Goal: Communication & Community: Participate in discussion

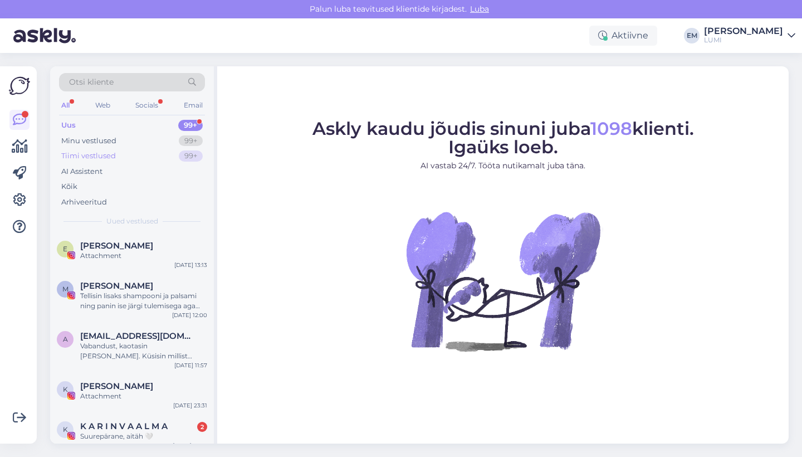
click at [102, 159] on div "Tiimi vestlused" at bounding box center [88, 155] width 55 height 11
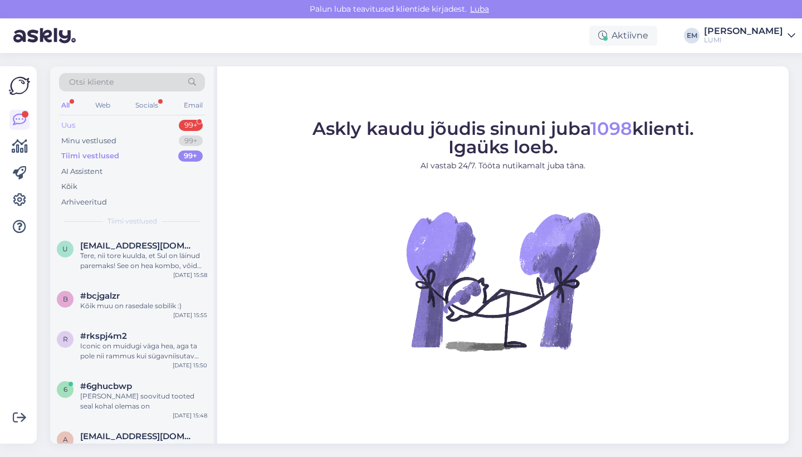
click at [112, 121] on div "Uus 99+" at bounding box center [132, 126] width 146 height 16
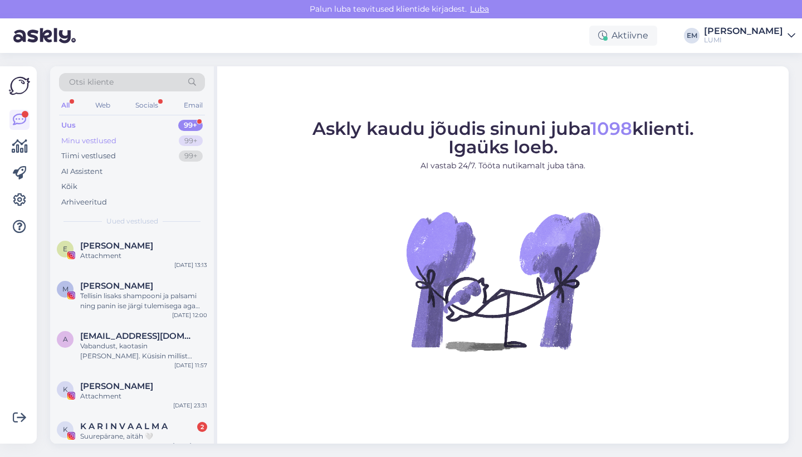
click at [113, 141] on div "Minu vestlused" at bounding box center [88, 140] width 55 height 11
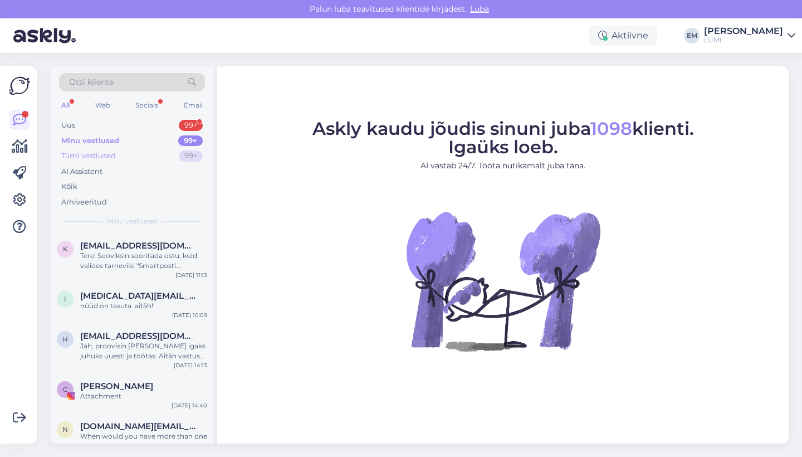
click at [114, 150] on div "Tiimi vestlused" at bounding box center [88, 155] width 55 height 11
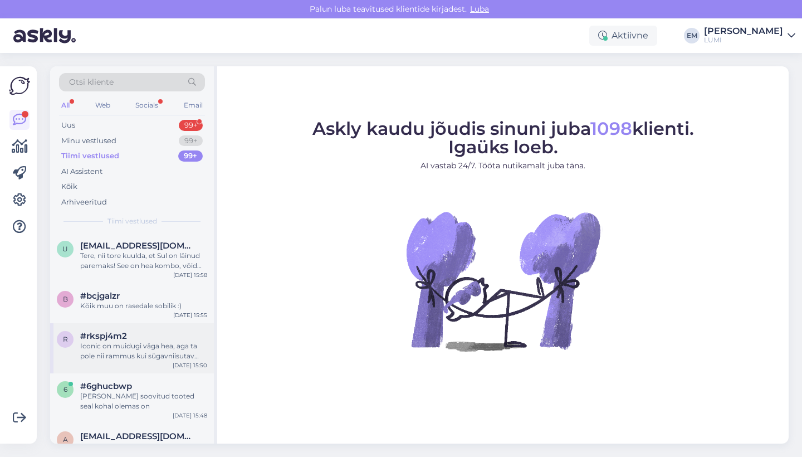
click at [150, 342] on div "Iconic on muidugi väga hea, aga ta pole nii rammus kui sügavniisutav kreem, mis…" at bounding box center [143, 351] width 127 height 20
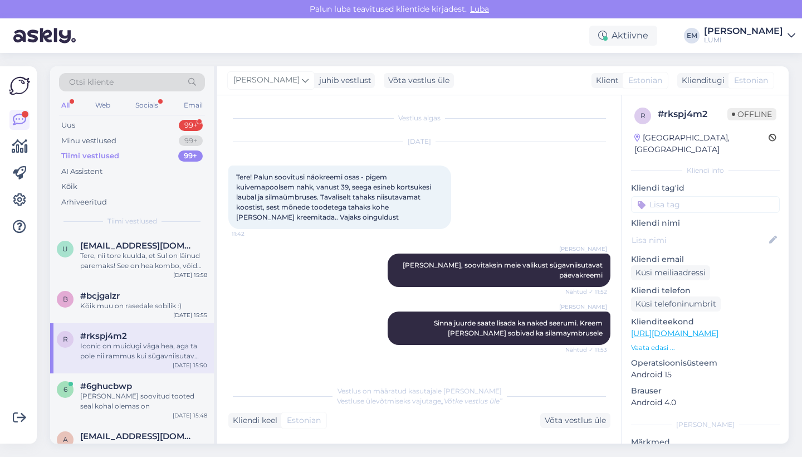
scroll to position [179, 0]
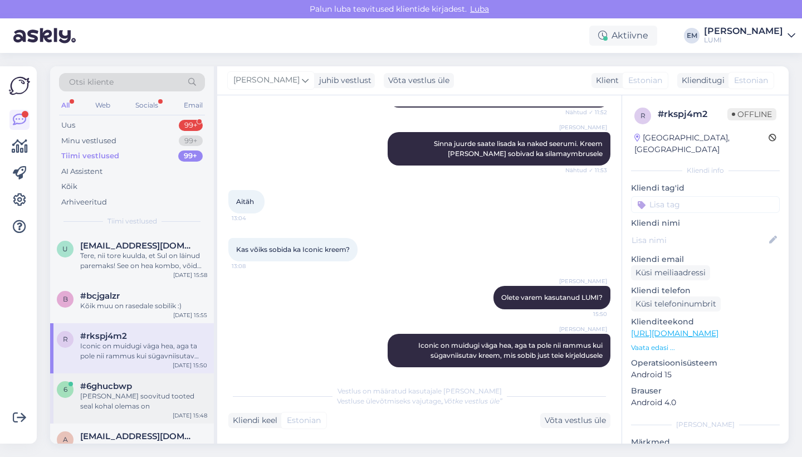
click at [145, 391] on div "[PERSON_NAME] soovitud tooted seal kohal olemas on" at bounding box center [143, 401] width 127 height 20
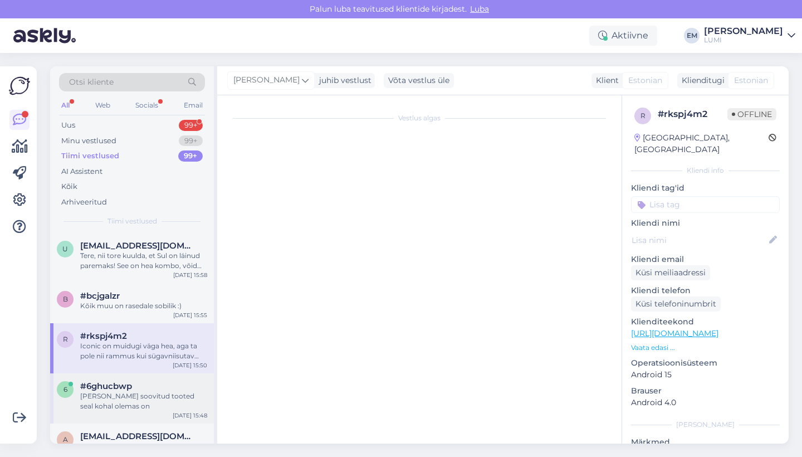
scroll to position [2846, 0]
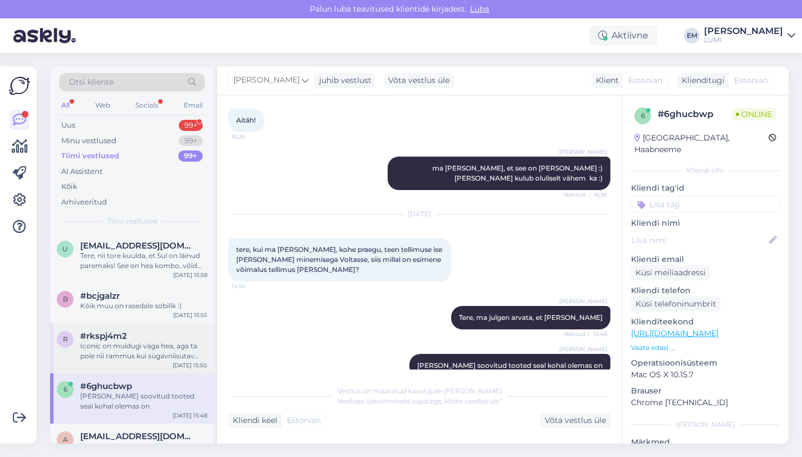
click at [144, 361] on div "r #rkspj4m2 Iconic on muidugi väga hea, aga ta pole nii rammus kui sügavniisuta…" at bounding box center [132, 348] width 164 height 50
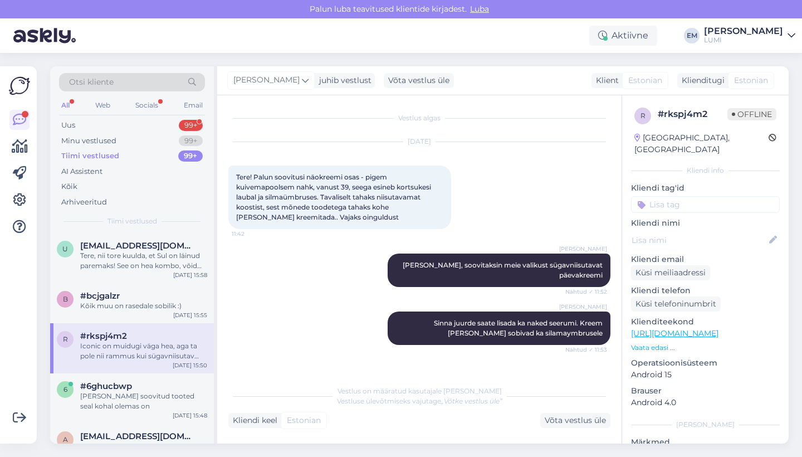
scroll to position [0, 0]
click at [126, 283] on div "b #bcjgalzr Kõik muu on rasedale sobilik :) [DATE] 15:55" at bounding box center [132, 303] width 164 height 40
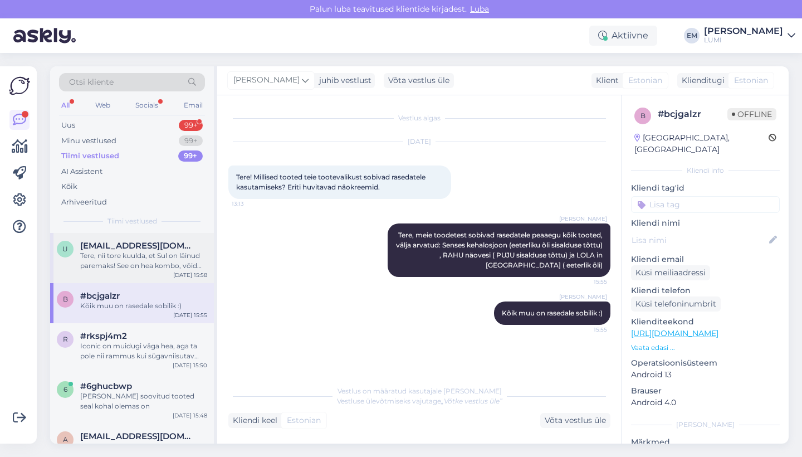
click at [132, 261] on div "Tere, nii tore kuulda, et Sul on läinud paremaks! See on hea kombo, võid veel l…" at bounding box center [143, 261] width 127 height 20
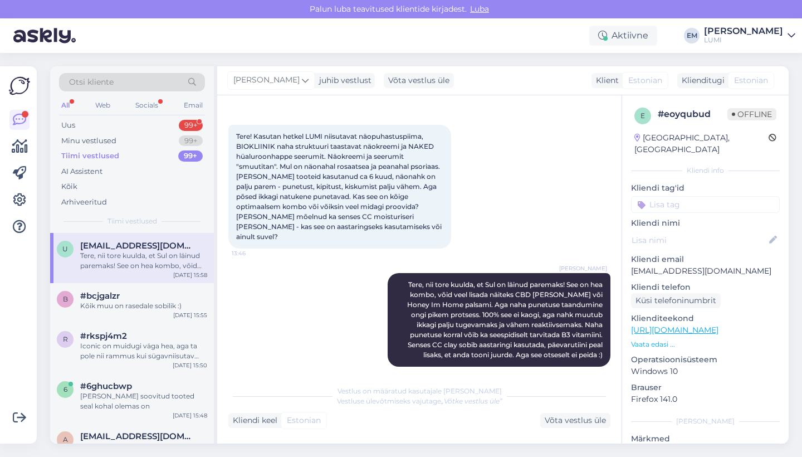
scroll to position [40, 0]
click at [169, 298] on div "#bcjgalzr" at bounding box center [143, 296] width 127 height 10
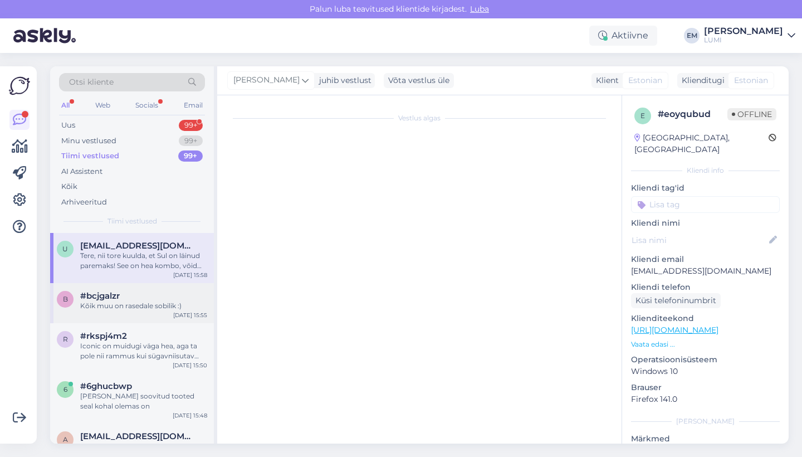
scroll to position [0, 0]
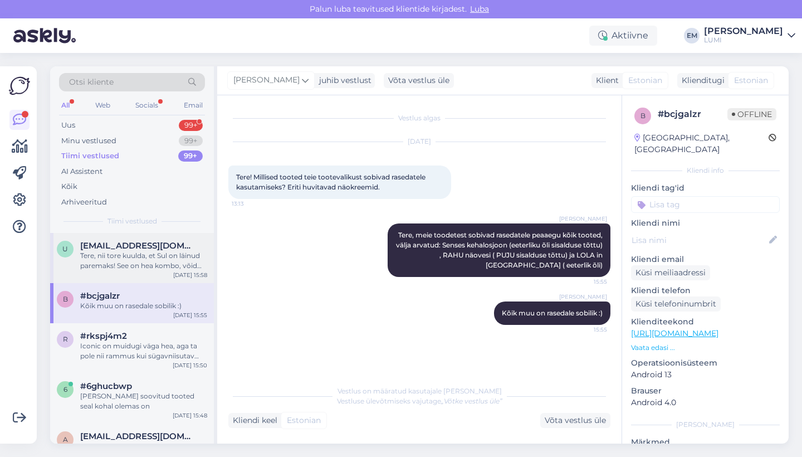
click at [125, 262] on div "Tere, nii tore kuulda, et Sul on läinud paremaks! See on hea kombo, võid veel l…" at bounding box center [143, 261] width 127 height 20
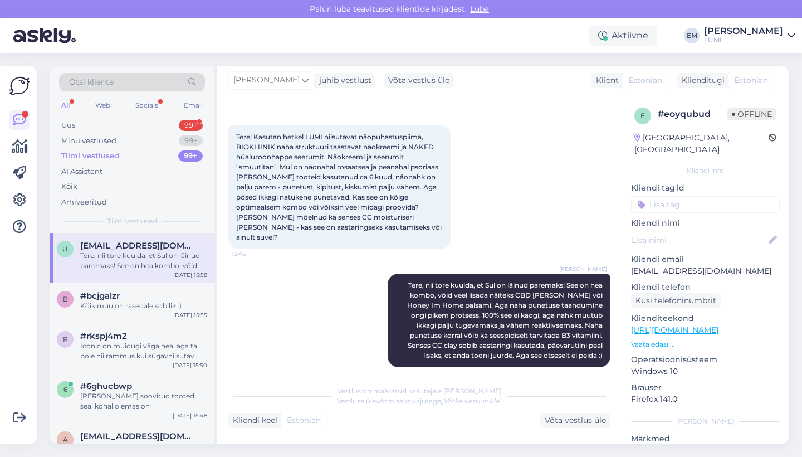
scroll to position [39, 0]
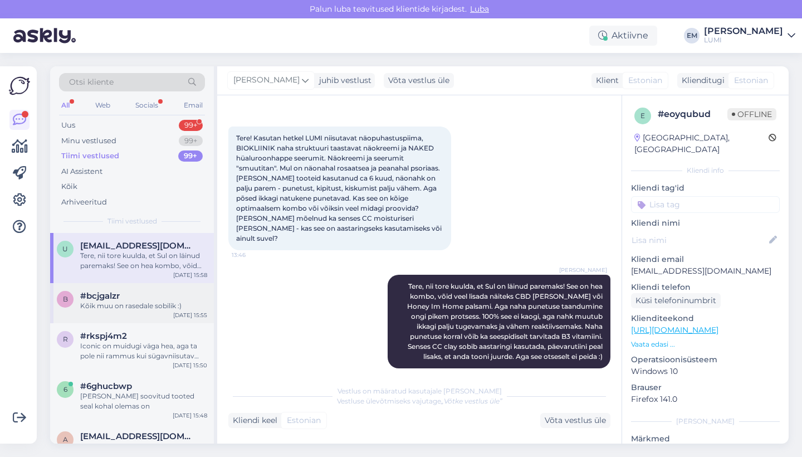
click at [131, 296] on div "#bcjgalzr" at bounding box center [143, 296] width 127 height 10
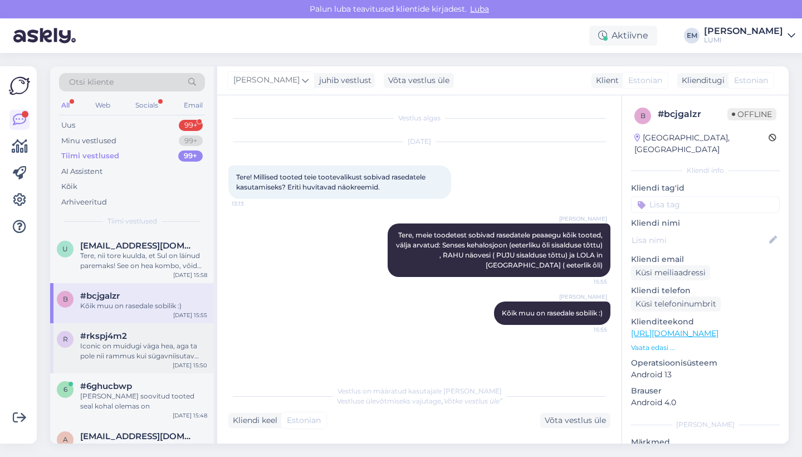
click at [123, 338] on span "#rkspj4m2" at bounding box center [103, 336] width 47 height 10
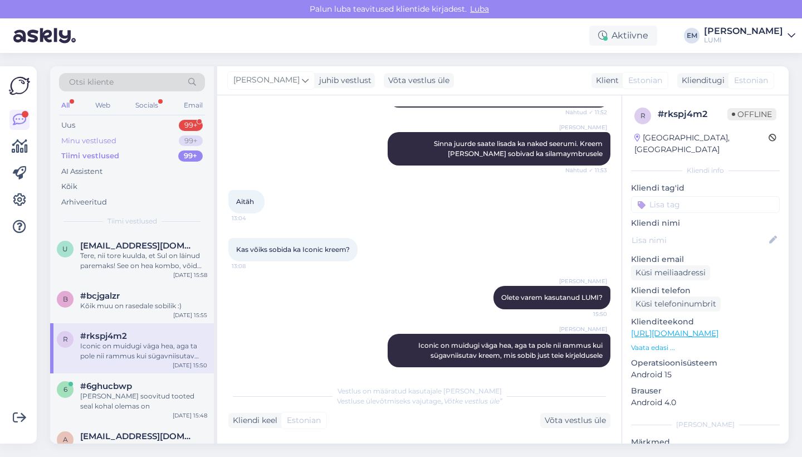
click at [114, 139] on div "Minu vestlused" at bounding box center [88, 140] width 55 height 11
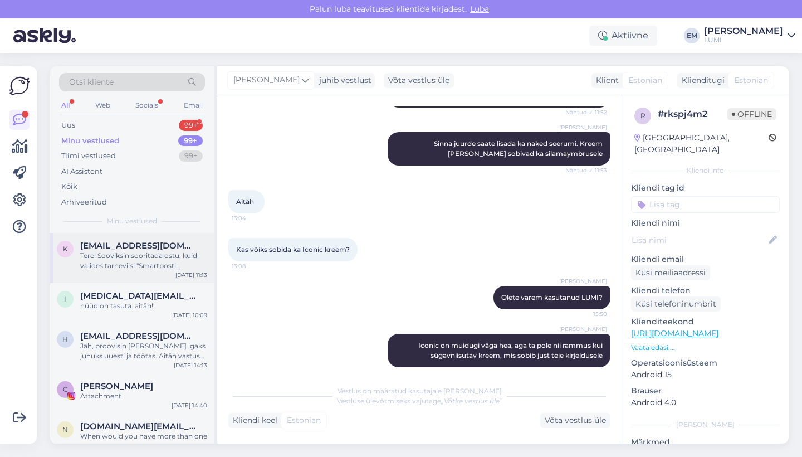
click at [128, 260] on div "Tere! Sooviksin sooritada ostu, kuid valides tarneviisi "Smartposti pakiautomaa…" at bounding box center [143, 261] width 127 height 20
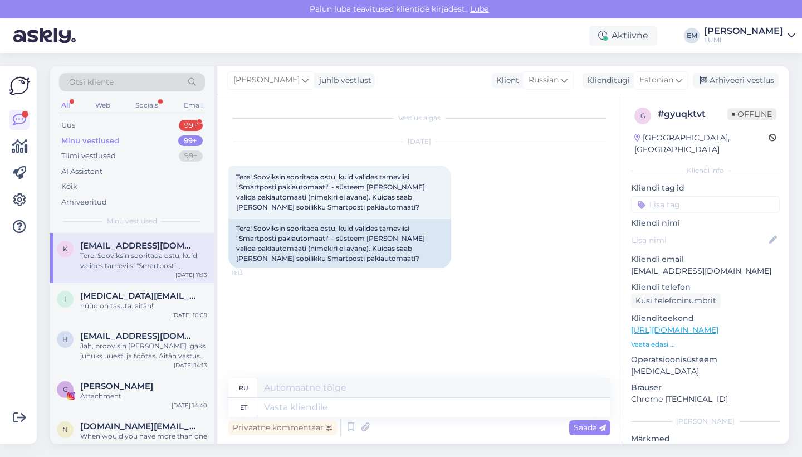
click at [134, 133] on div "Minu vestlused 99+" at bounding box center [132, 141] width 146 height 16
click at [136, 125] on div "Uus 99+" at bounding box center [132, 126] width 146 height 16
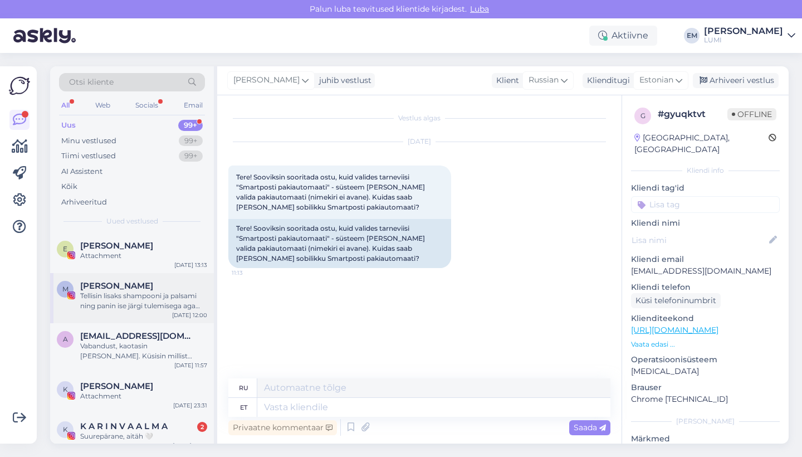
click at [172, 307] on div "Tellisin lisaks shampooni ja palsami ning panin ise järgi tulemisega aga kas sa…" at bounding box center [143, 301] width 127 height 20
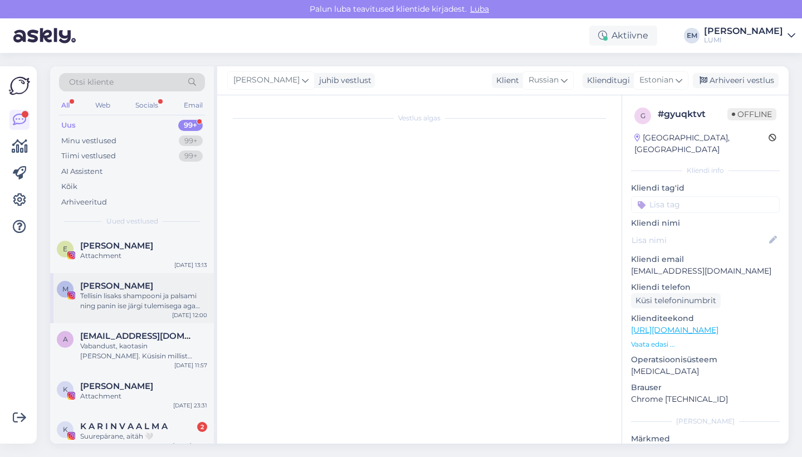
scroll to position [29, 0]
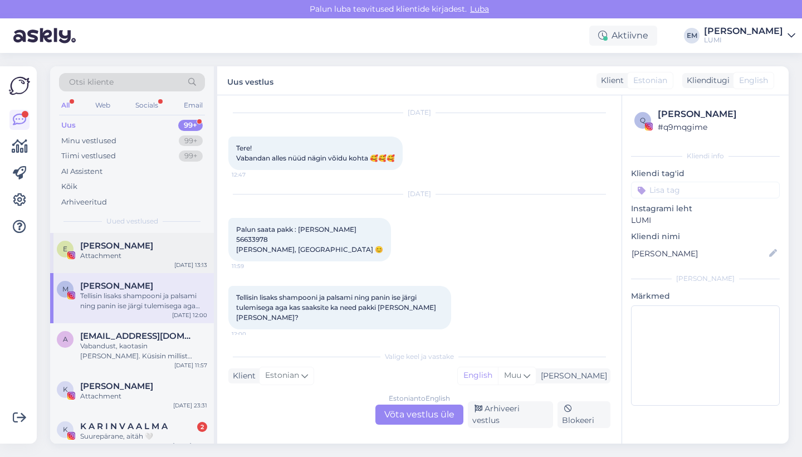
click at [170, 267] on div "E [PERSON_NAME] Attachment [DATE] 13:13" at bounding box center [132, 253] width 164 height 40
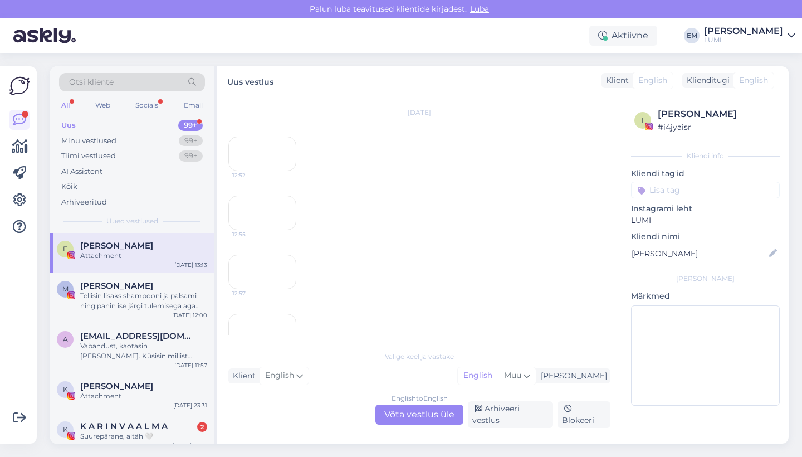
scroll to position [226, 0]
click at [190, 292] on div "Tellisin lisaks shampooni ja palsami ning panin ise järgi tulemisega aga kas sa…" at bounding box center [143, 301] width 127 height 20
